Goal: Task Accomplishment & Management: Manage account settings

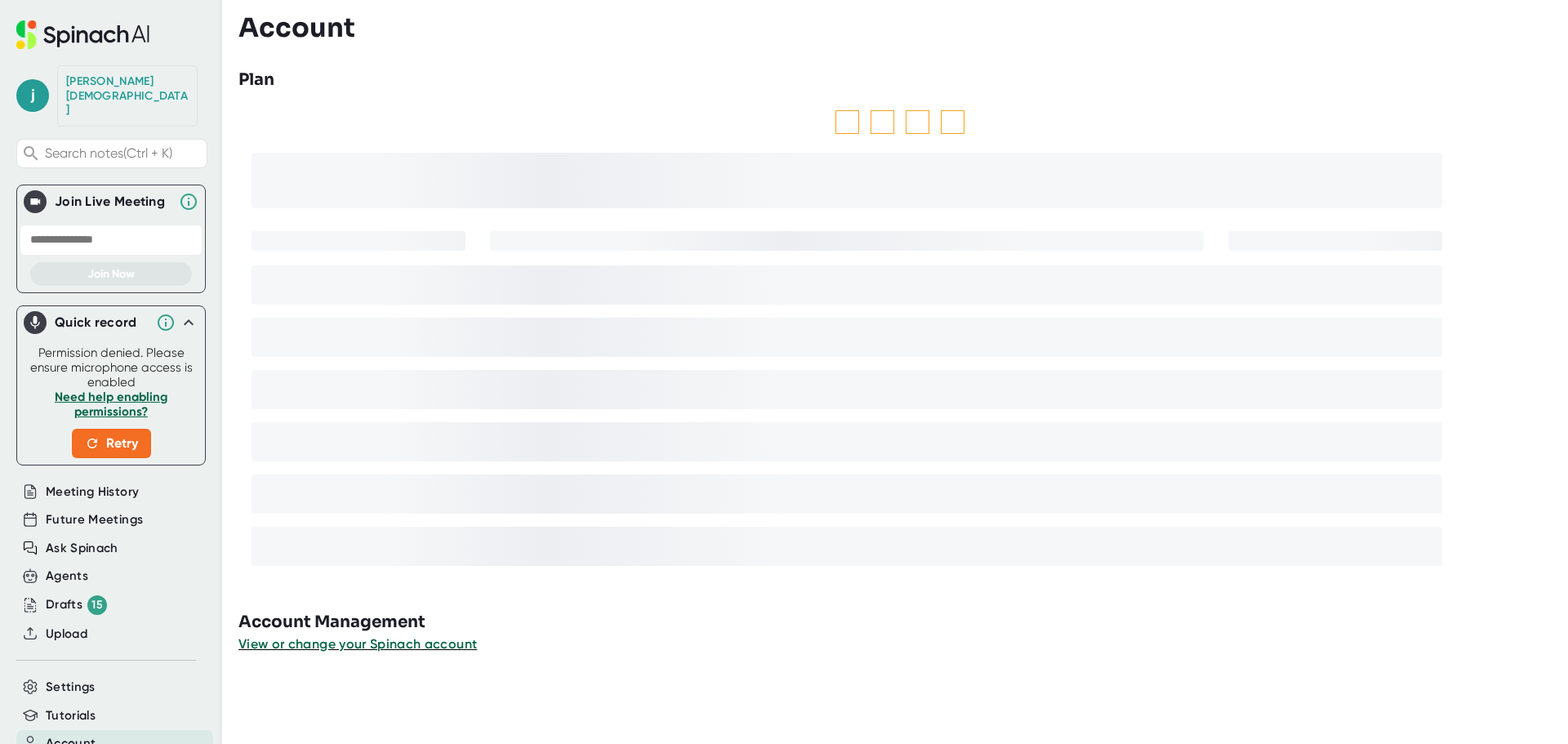
scroll to position [95, 0]
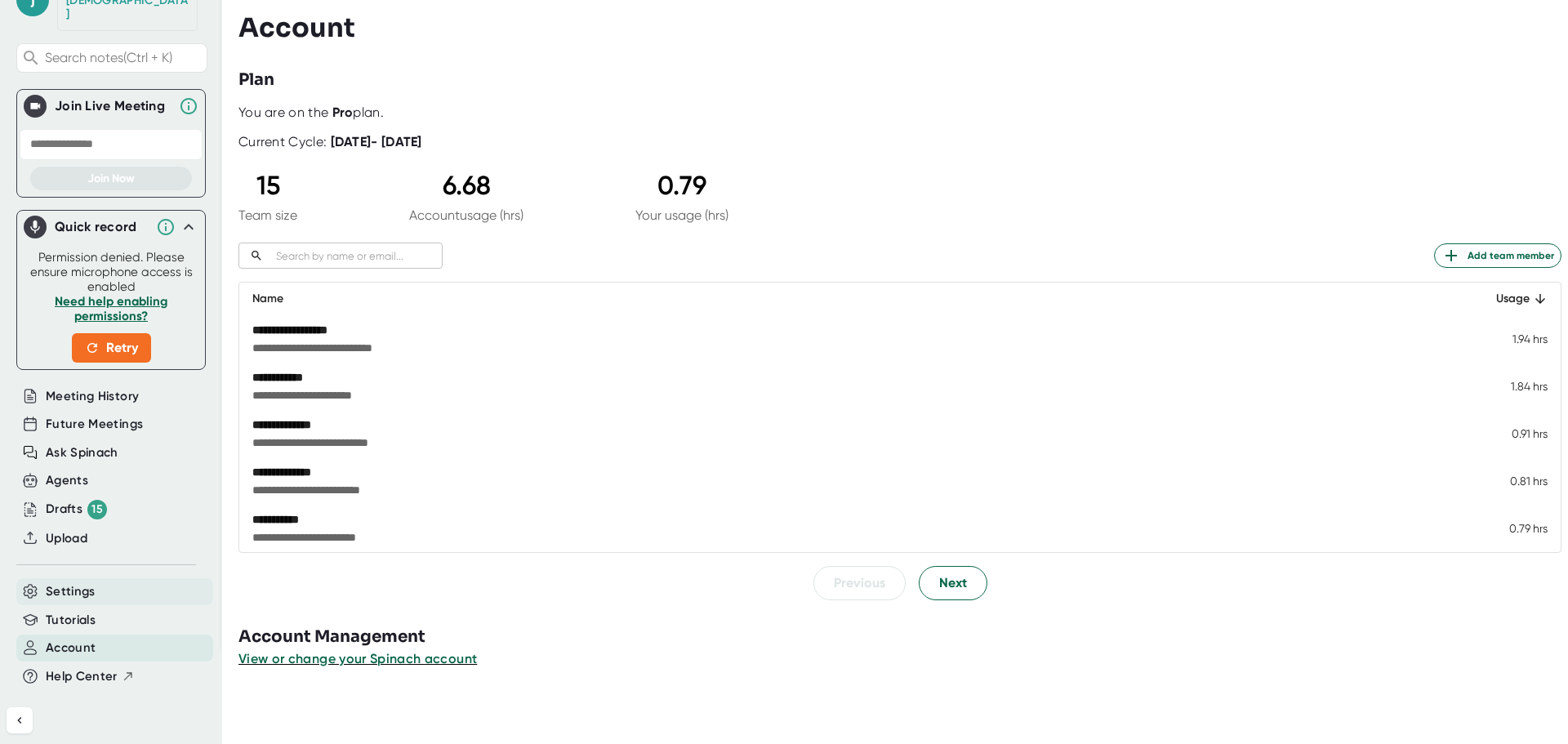
click at [120, 578] on div "Settings" at bounding box center [114, 591] width 197 height 27
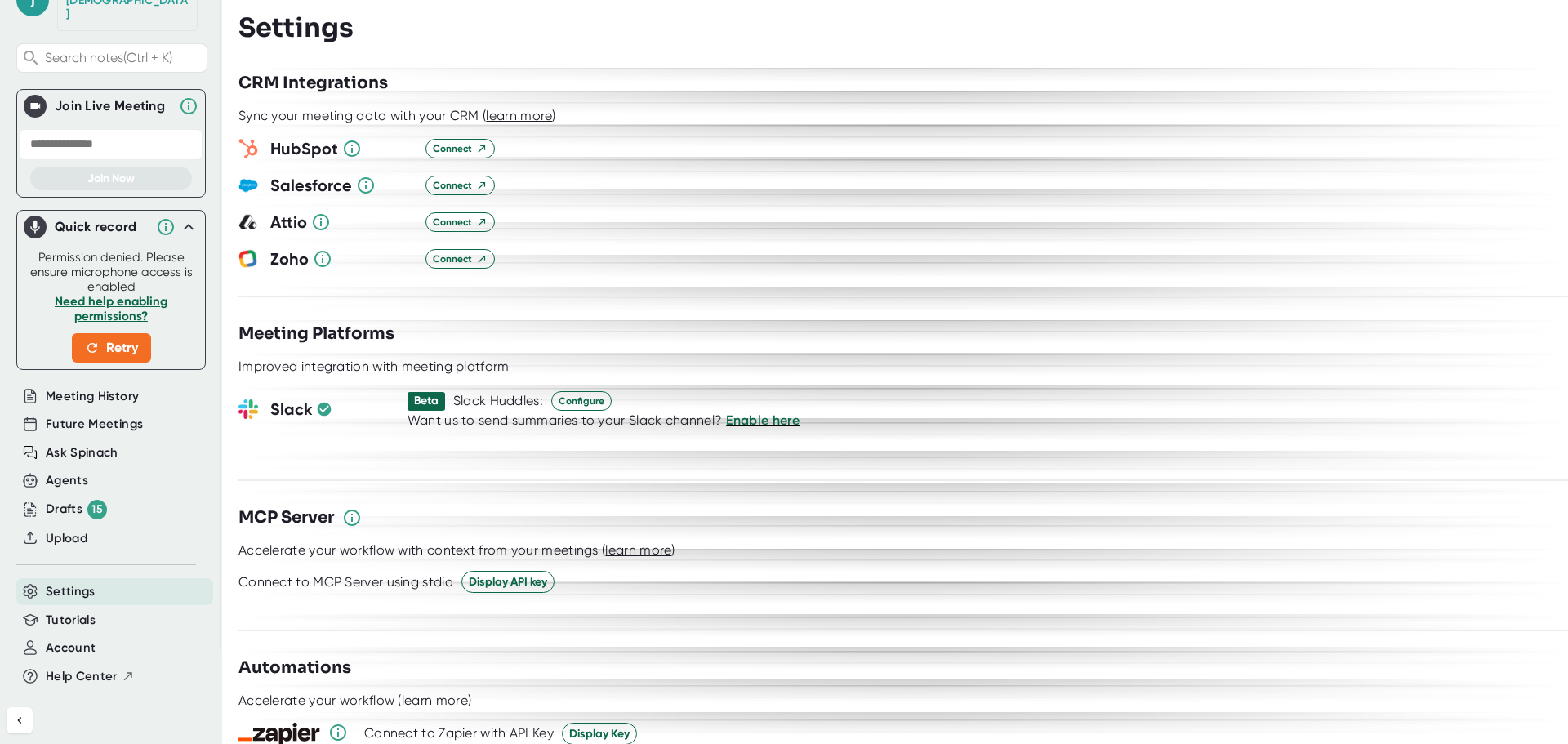
scroll to position [1716, 0]
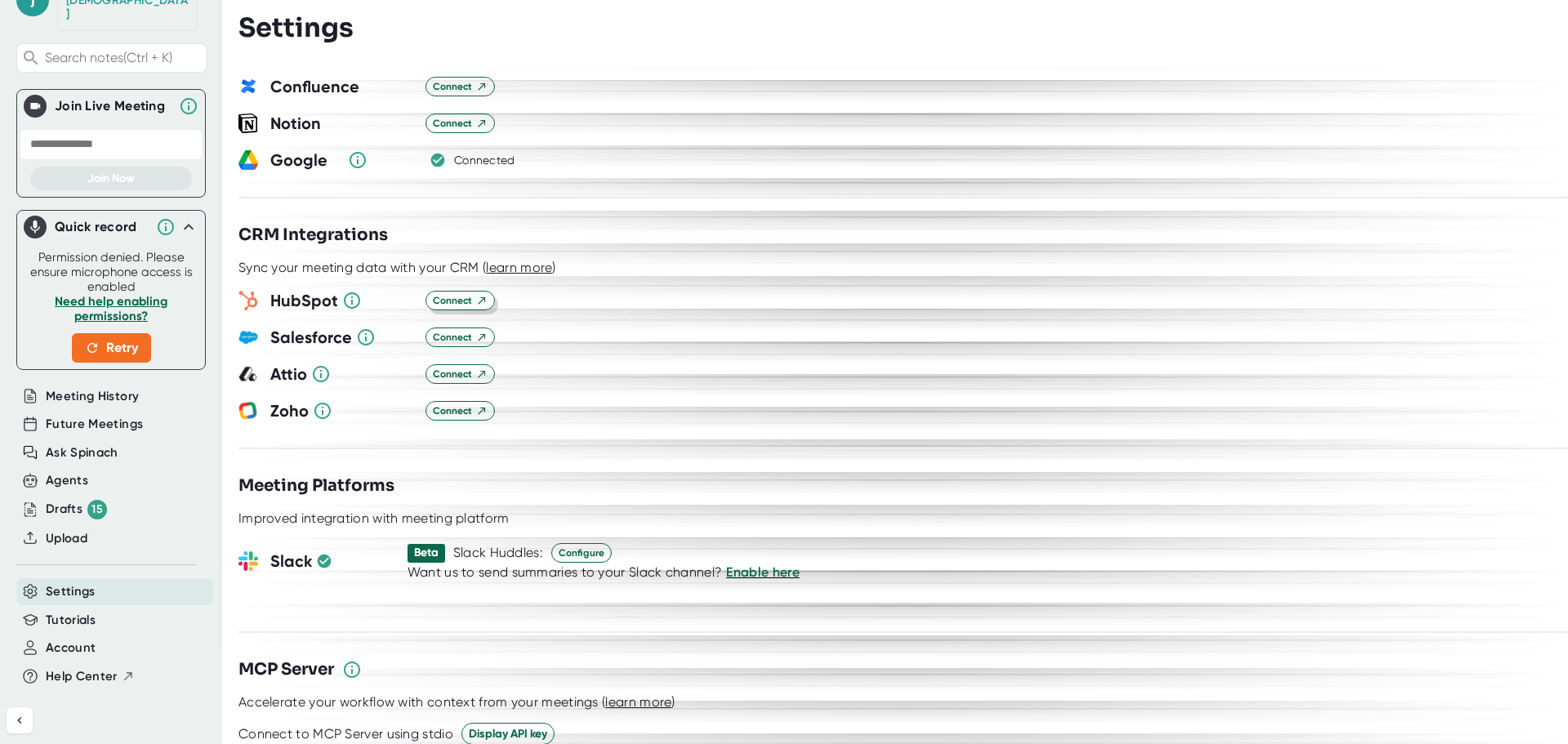
click at [448, 293] on span "Connect" at bounding box center [459, 300] width 55 height 15
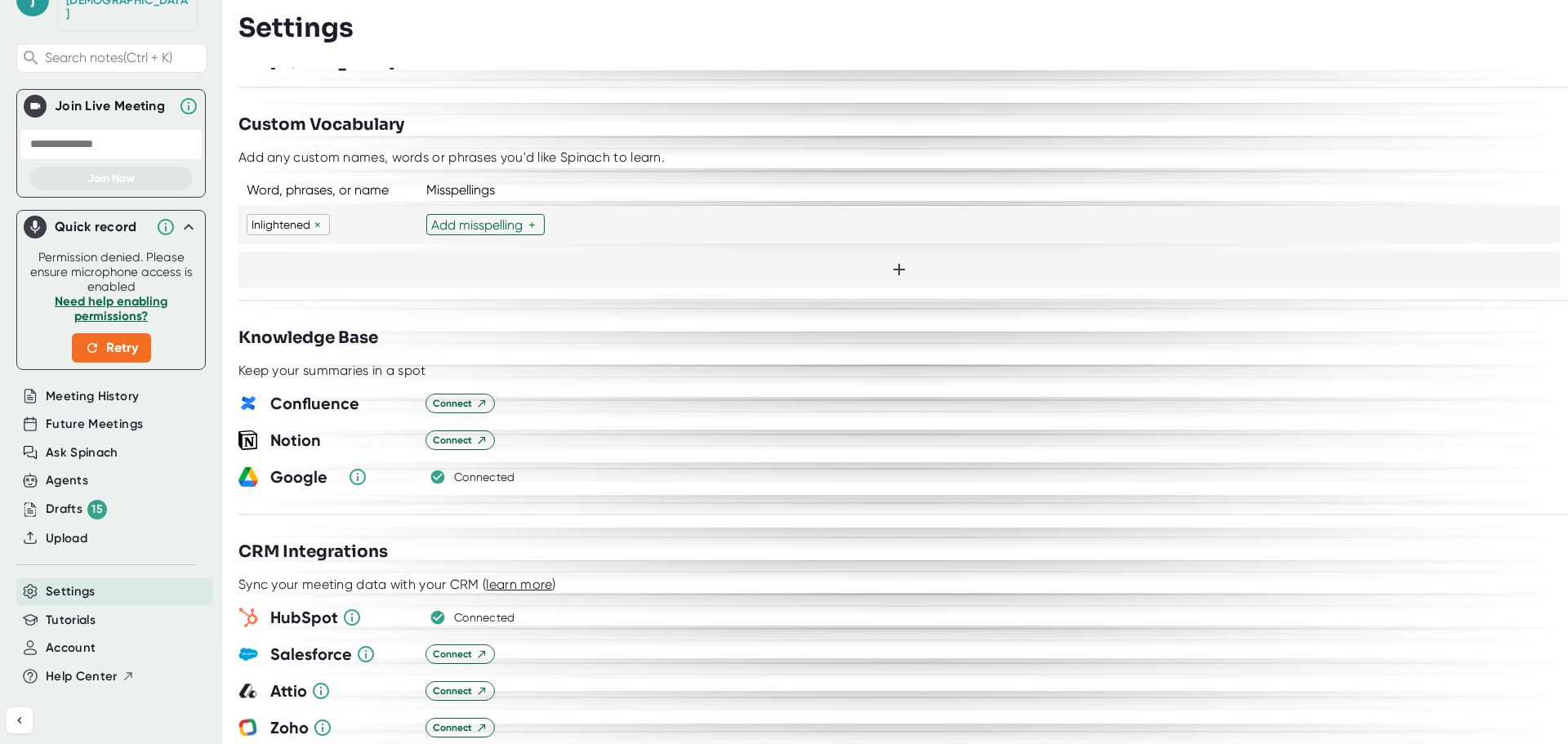
scroll to position [1389, 0]
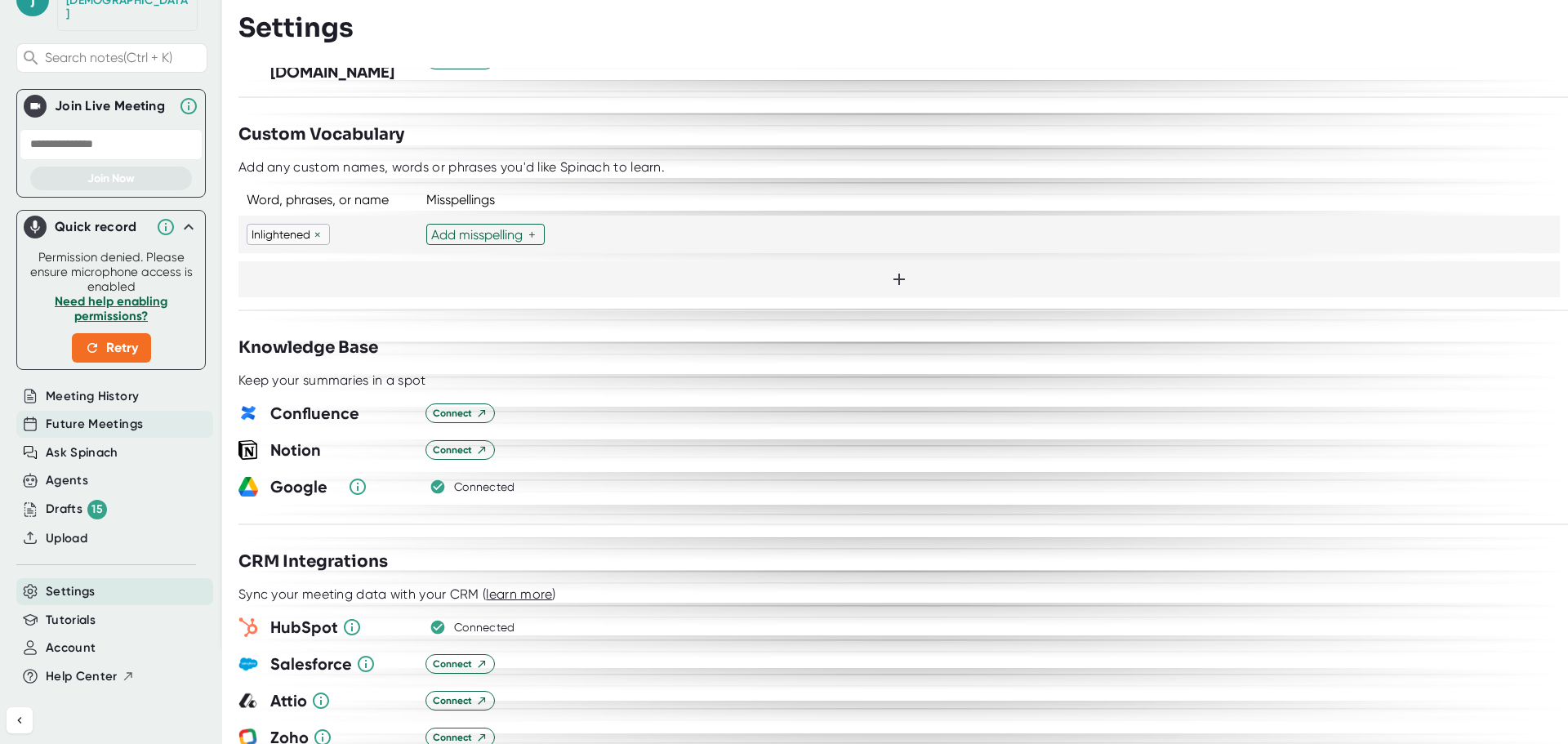
click at [94, 415] on span "Future Meetings" at bounding box center [94, 425] width 97 height 19
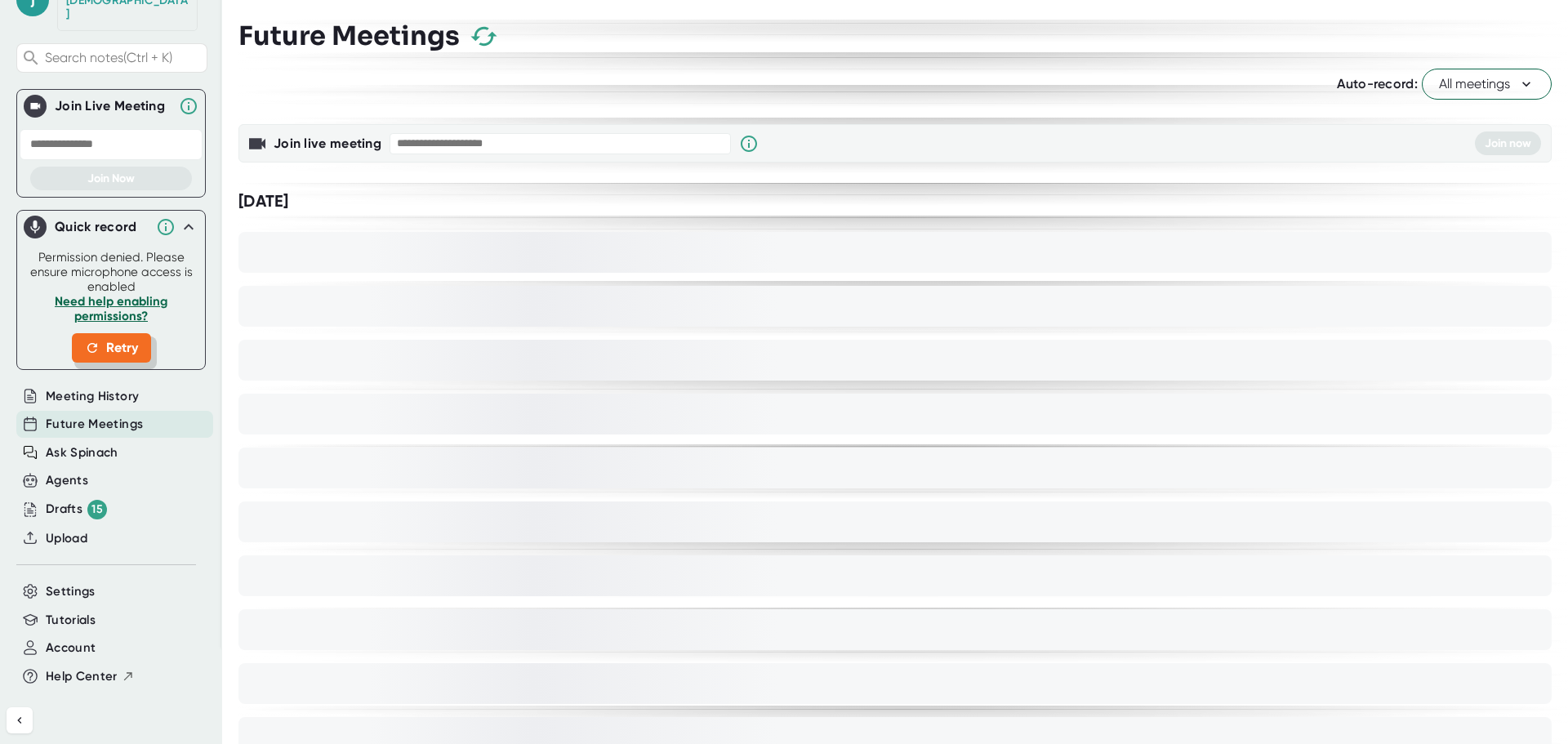
click at [114, 338] on span "Retry" at bounding box center [111, 348] width 53 height 20
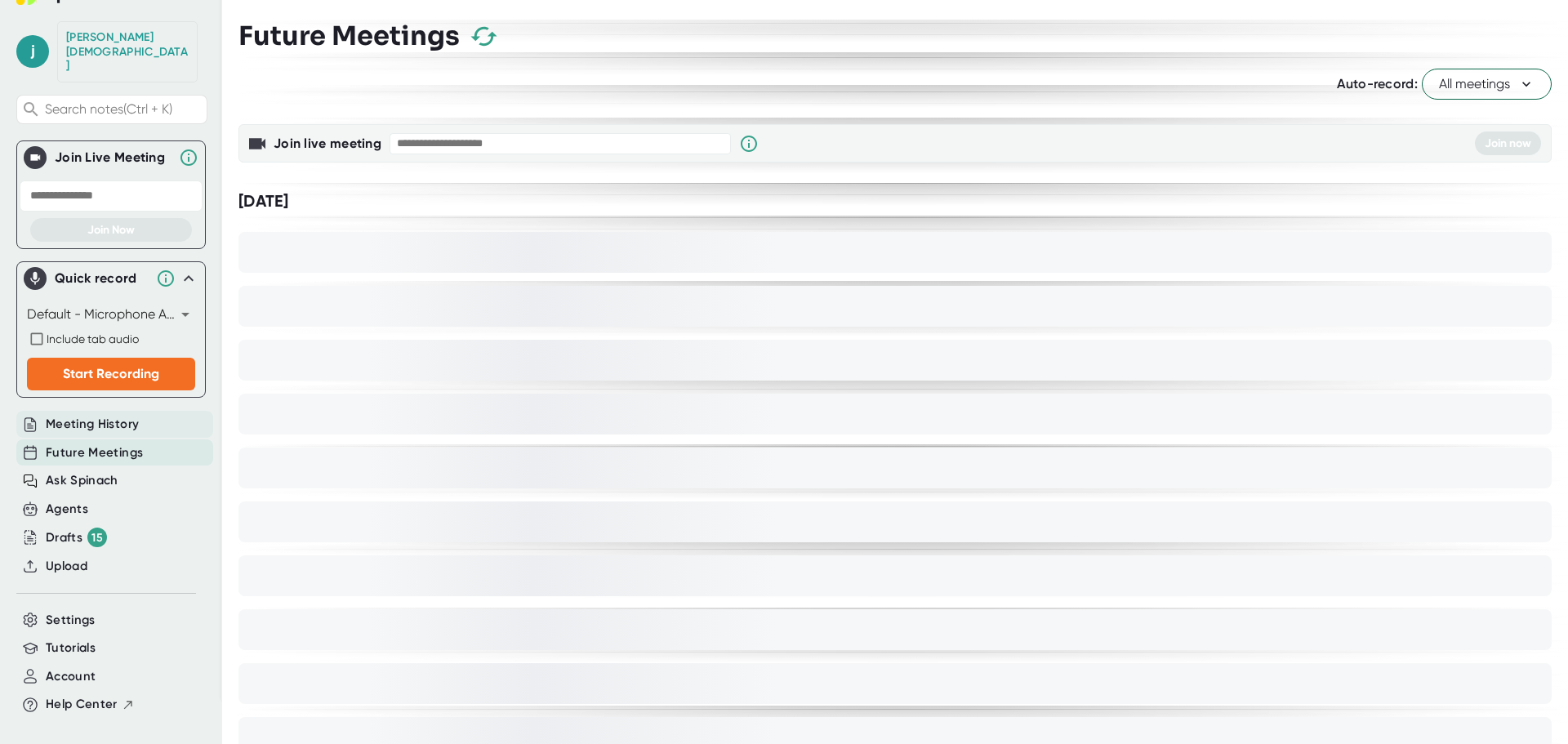
scroll to position [72, 0]
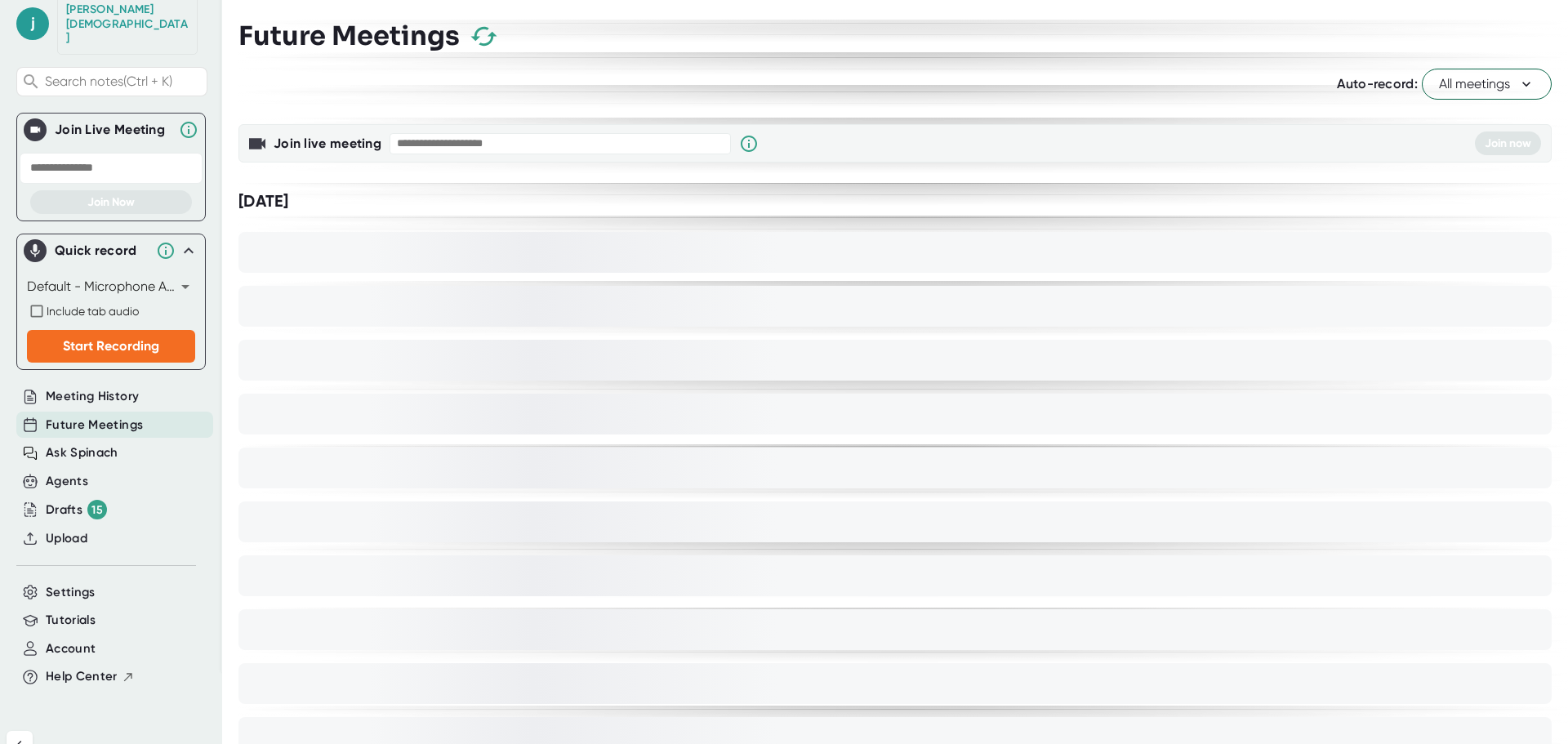
click at [120, 253] on body "j [PERSON_NAME] Search notes (Ctrl + K) Join Live Meeting Join Now Quick record…" at bounding box center [784, 372] width 1568 height 744
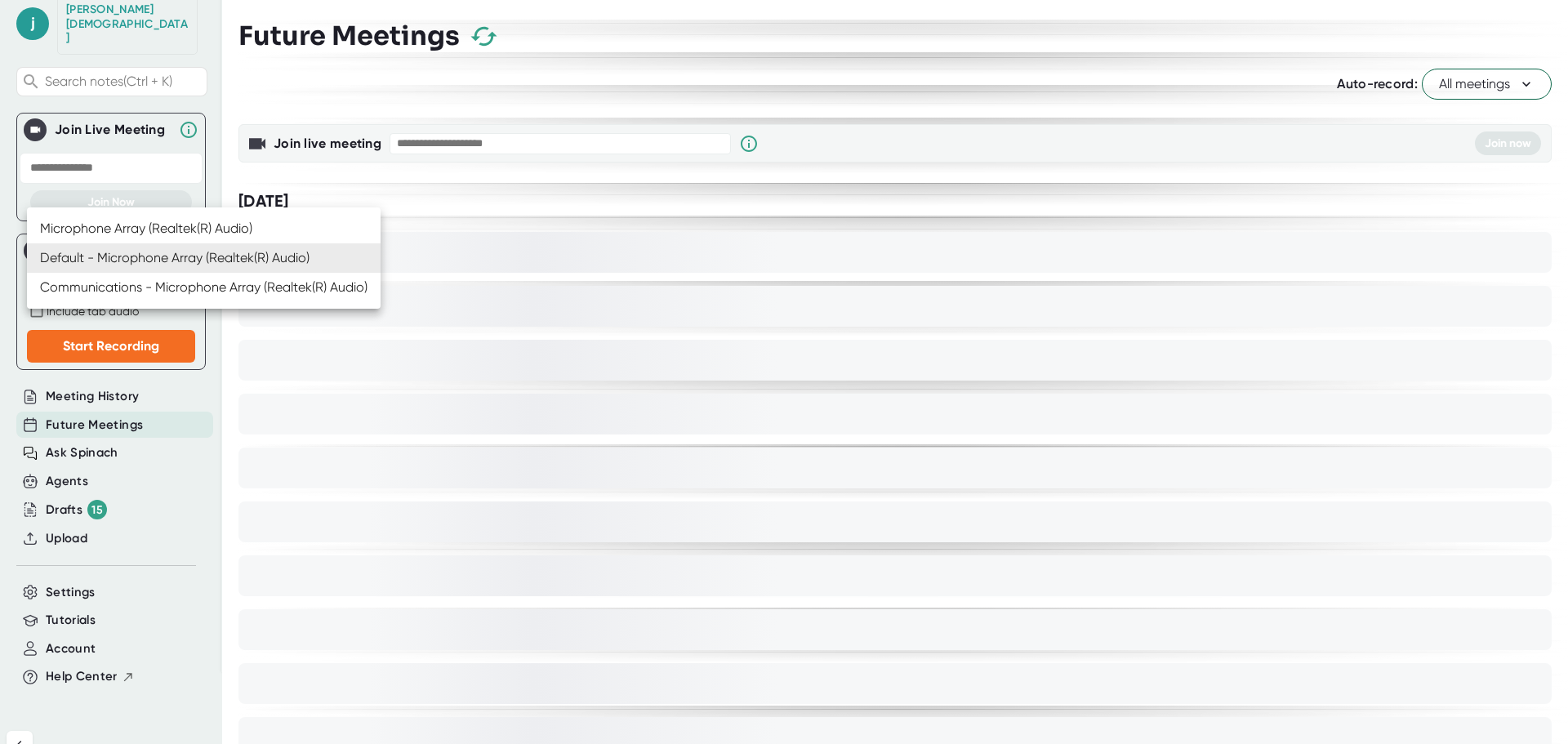
click at [2, 298] on div at bounding box center [784, 372] width 1568 height 744
